Goal: Browse casually: Explore the website without a specific task or goal

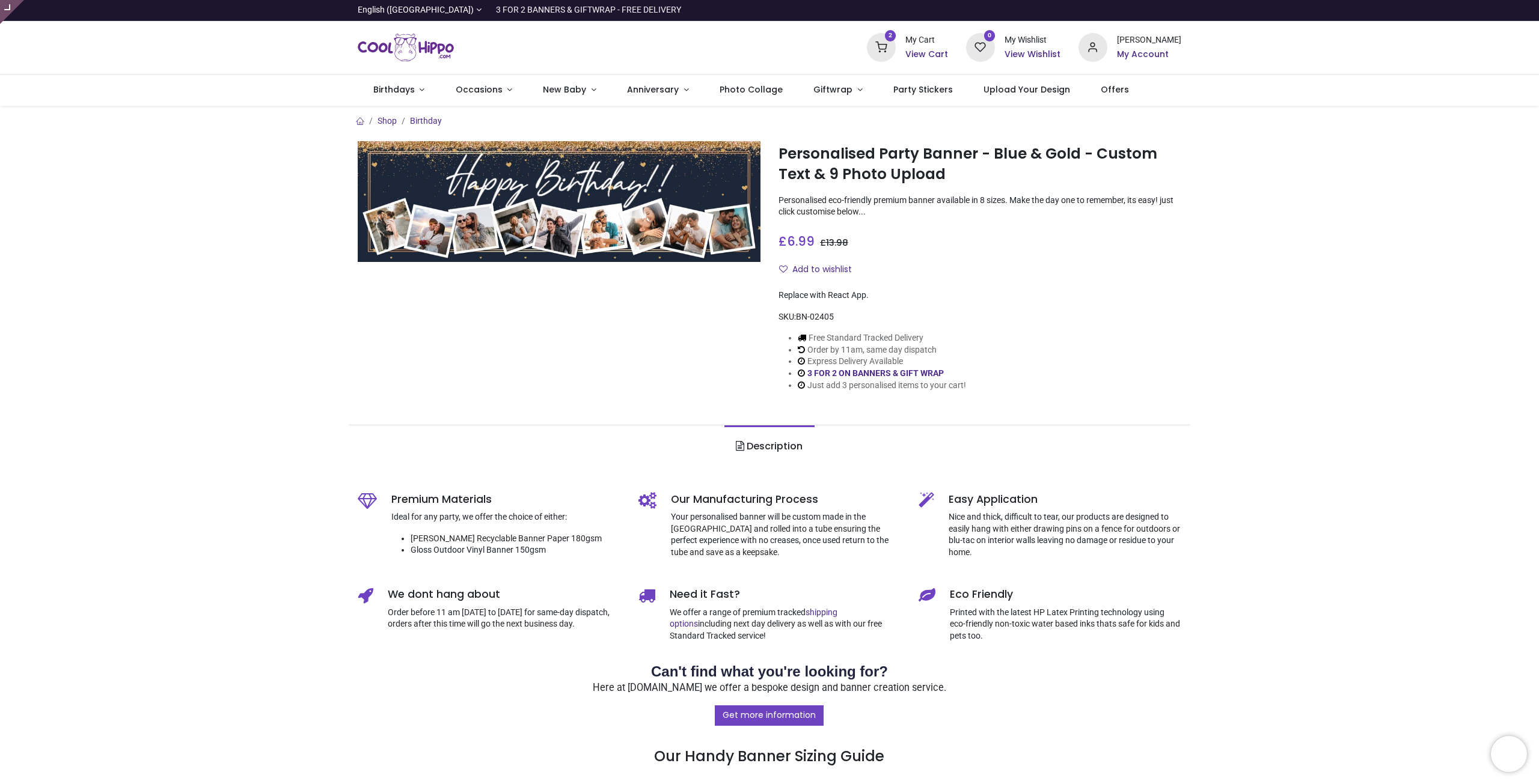
type input "**********"
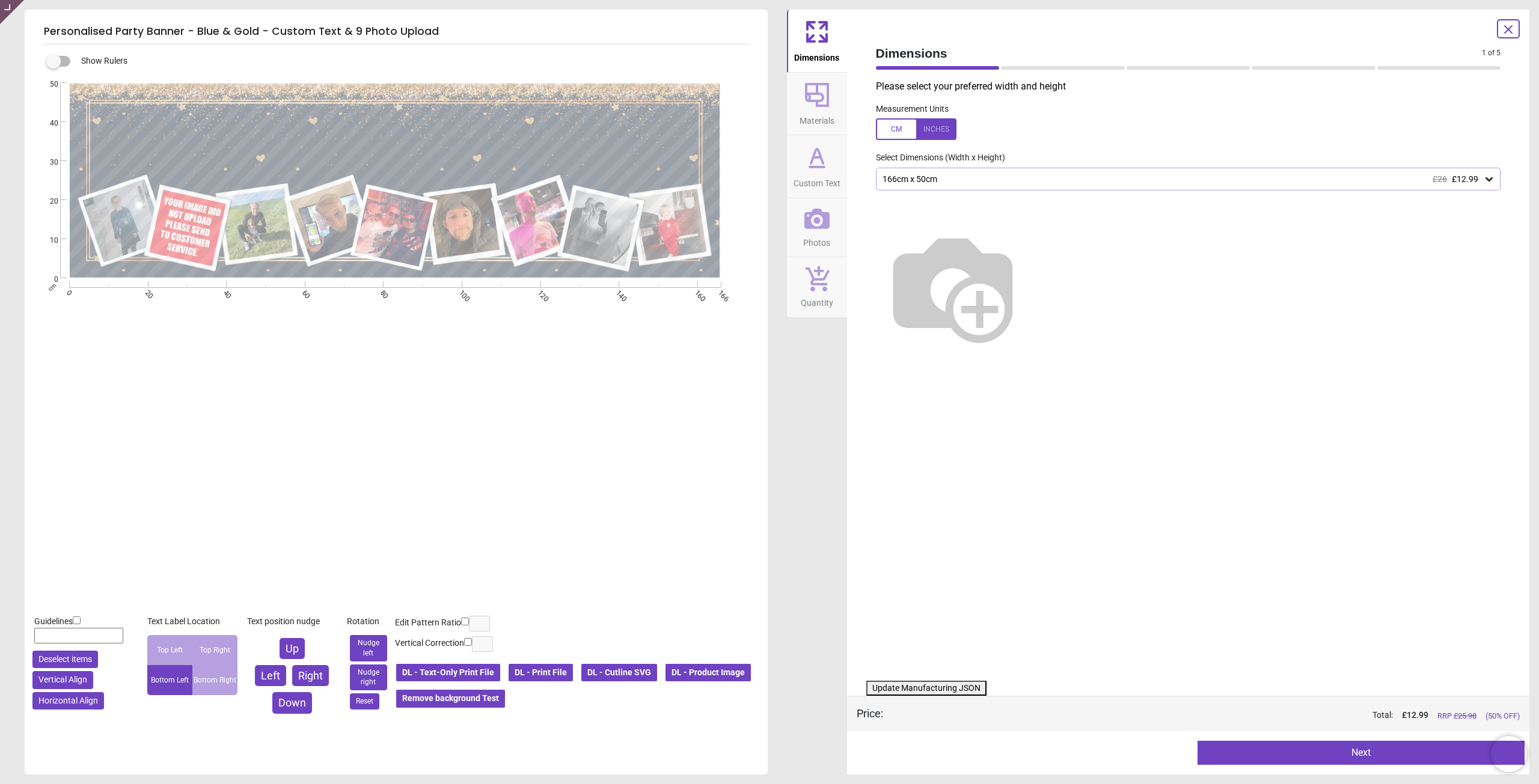
click at [664, 683] on button "DL - Product Image" at bounding box center [707, 673] width 87 height 21
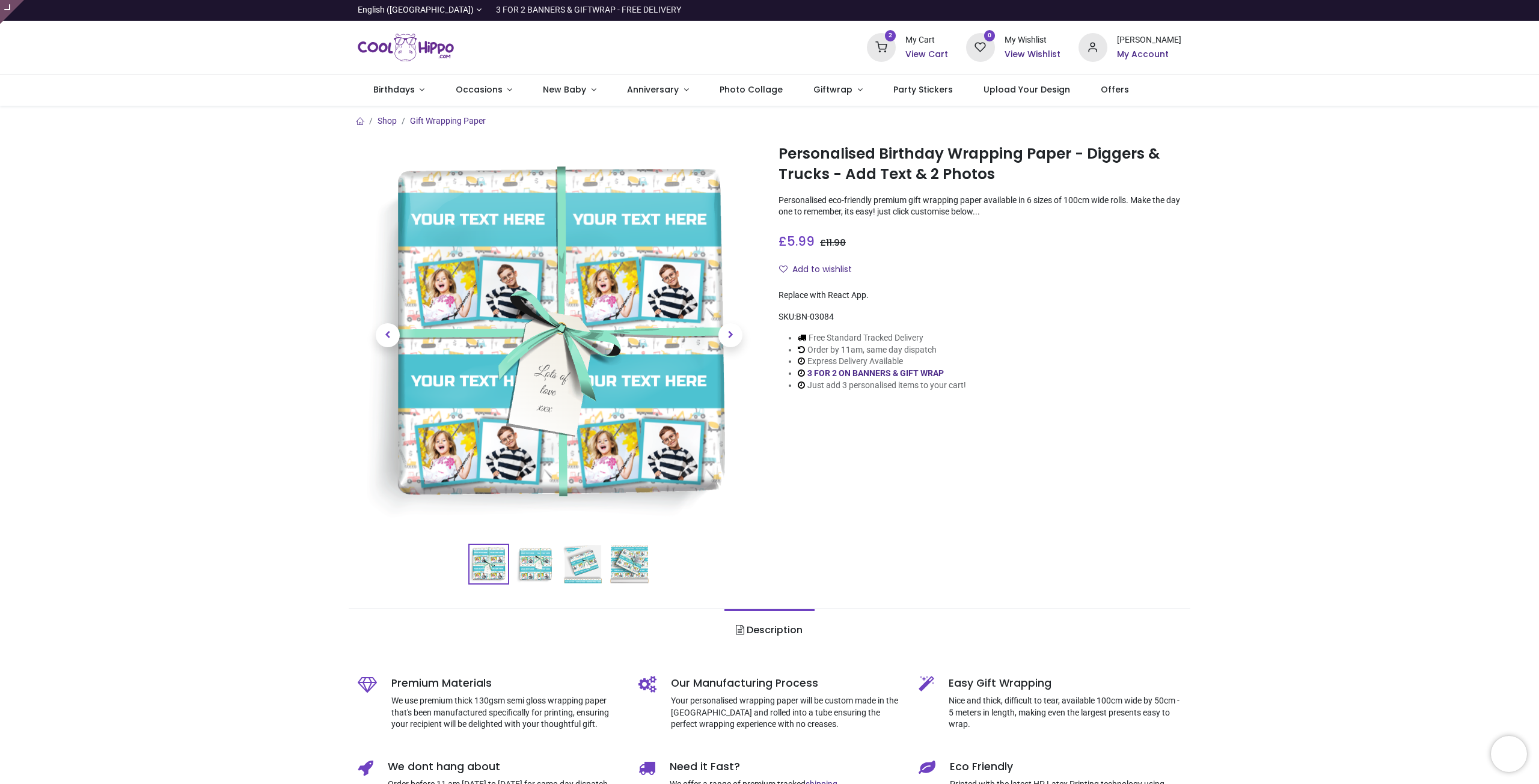
type input "**********"
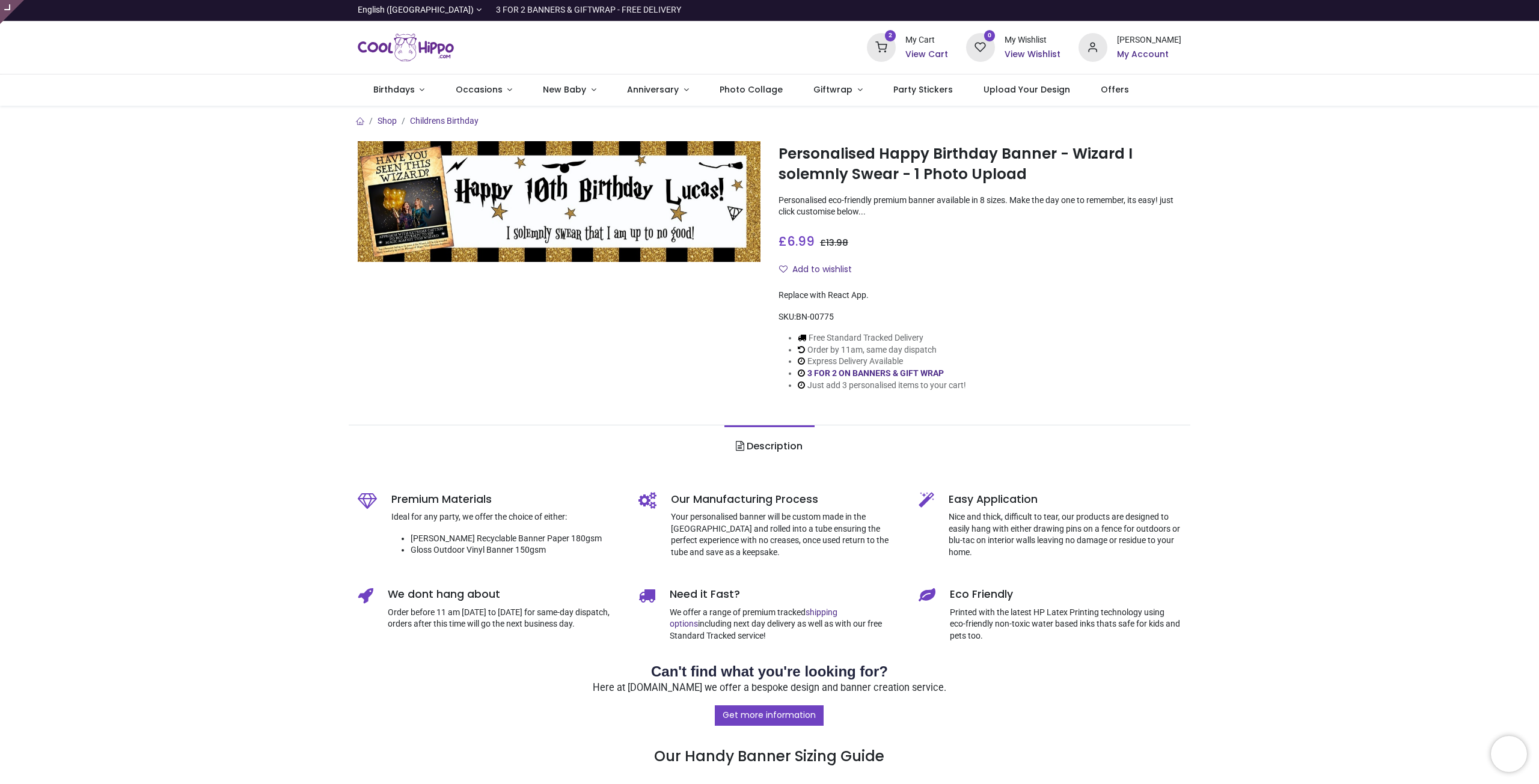
type input "**********"
